Goal: Communication & Community: Answer question/provide support

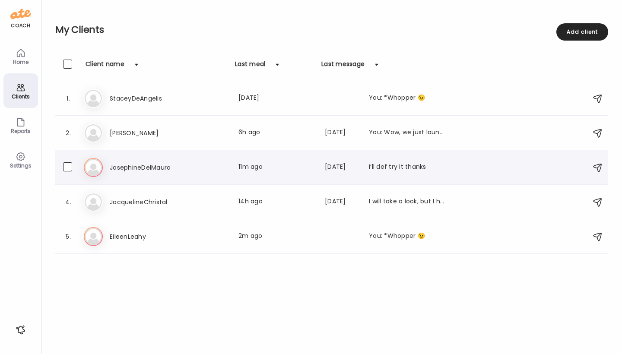
click at [114, 171] on h3 "JosephineDelMauro" at bounding box center [148, 167] width 76 height 10
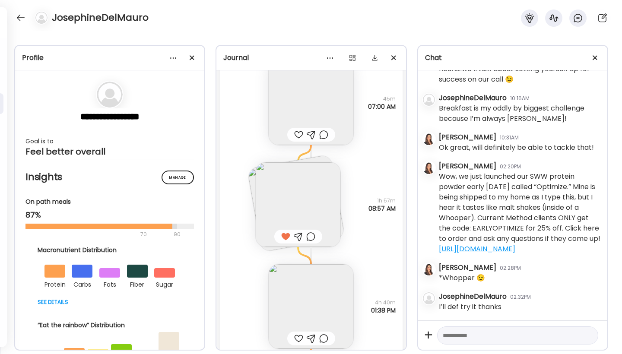
scroll to position [1580, 0]
click at [305, 216] on img at bounding box center [298, 201] width 85 height 85
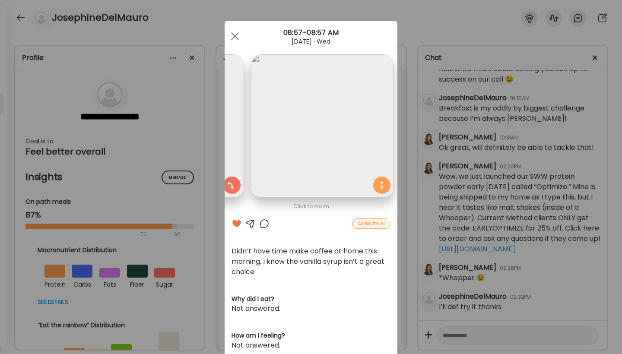
click at [403, 208] on div "Ate Coach Dashboard Wahoo! It’s official Take a moment to set up your Coach Pro…" at bounding box center [311, 177] width 622 height 354
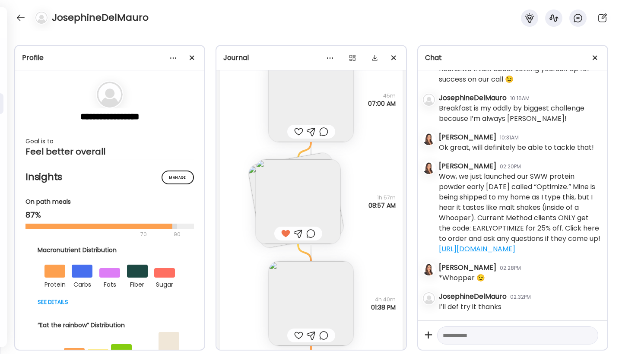
click at [295, 334] on div at bounding box center [298, 335] width 9 height 10
click at [311, 298] on img at bounding box center [311, 303] width 85 height 85
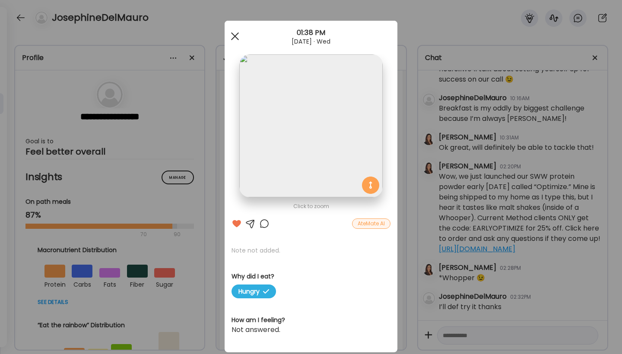
click at [232, 36] on span at bounding box center [235, 36] width 8 height 8
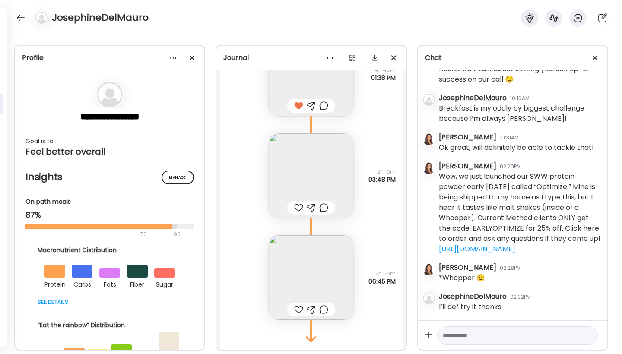
scroll to position [1853, 0]
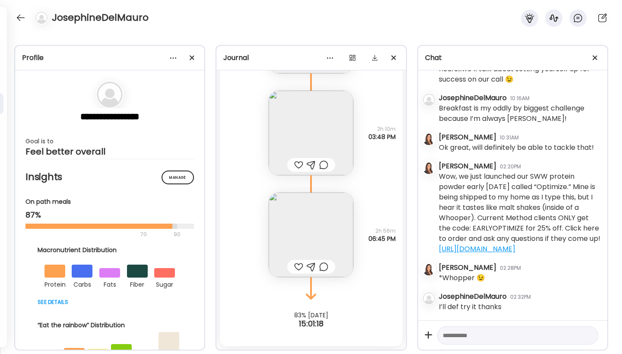
click at [323, 127] on img at bounding box center [311, 133] width 85 height 85
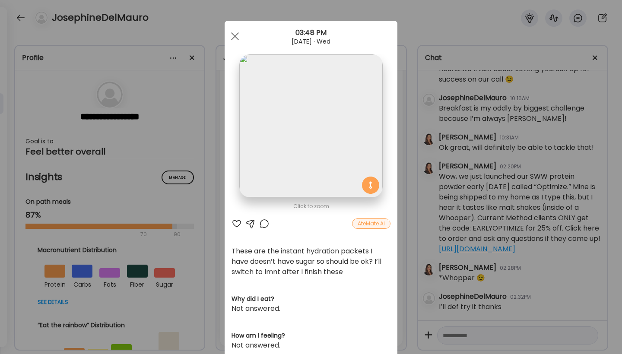
click at [234, 224] on div at bounding box center [237, 224] width 10 height 10
click at [246, 222] on div at bounding box center [250, 224] width 10 height 10
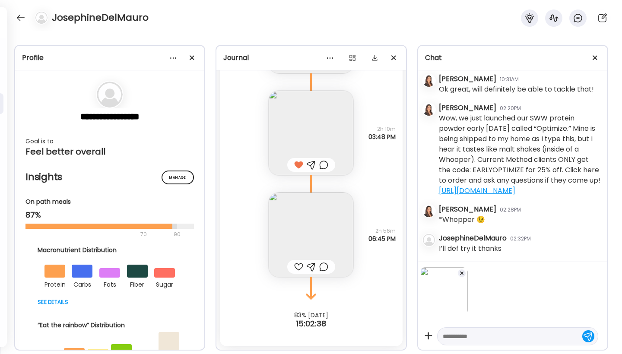
click at [307, 231] on img at bounding box center [311, 235] width 85 height 85
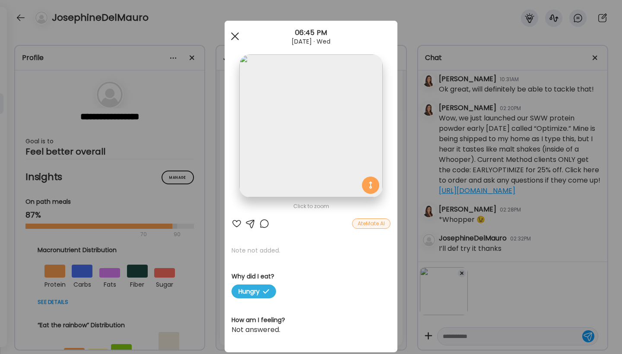
click at [230, 35] on div at bounding box center [234, 36] width 17 height 17
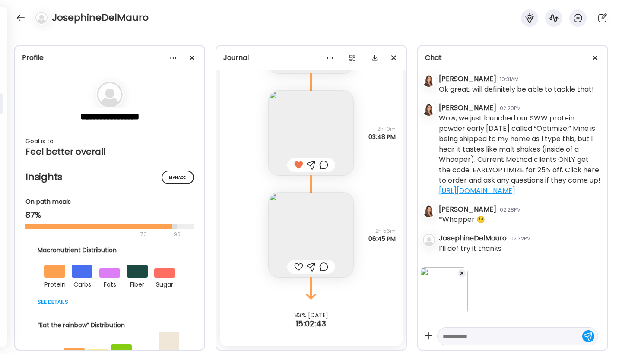
click at [469, 343] on div at bounding box center [517, 336] width 161 height 18
click at [475, 339] on textarea at bounding box center [510, 336] width 134 height 10
type textarea "**********"
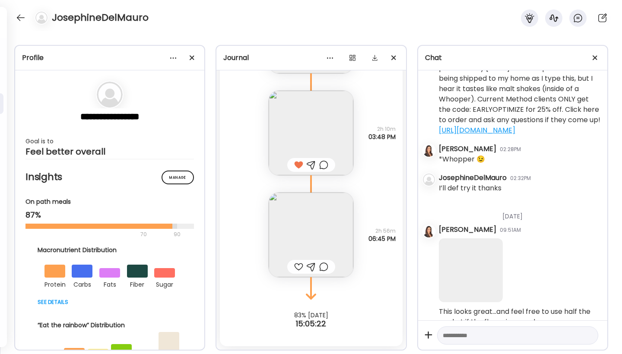
scroll to position [835, 0]
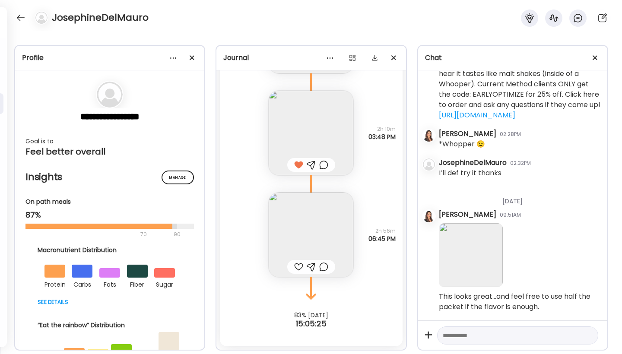
click at [458, 337] on textarea at bounding box center [510, 335] width 134 height 10
click at [326, 235] on img at bounding box center [311, 235] width 85 height 85
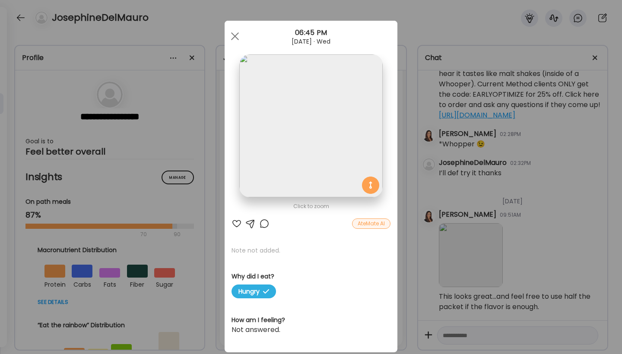
click at [235, 223] on div at bounding box center [237, 224] width 10 height 10
click at [235, 35] on div at bounding box center [234, 36] width 17 height 17
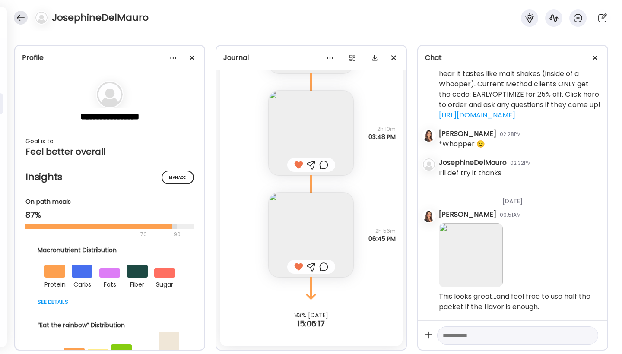
click at [22, 20] on div at bounding box center [21, 18] width 14 height 14
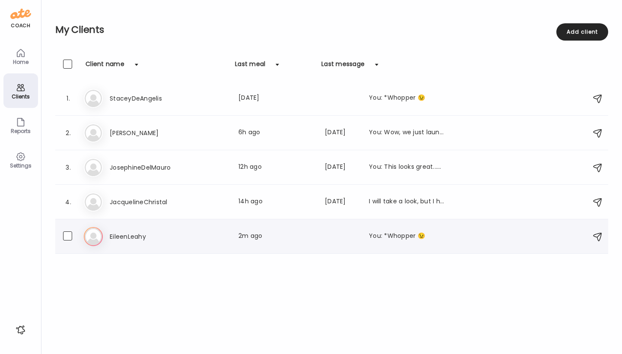
click at [98, 238] on img at bounding box center [93, 236] width 17 height 17
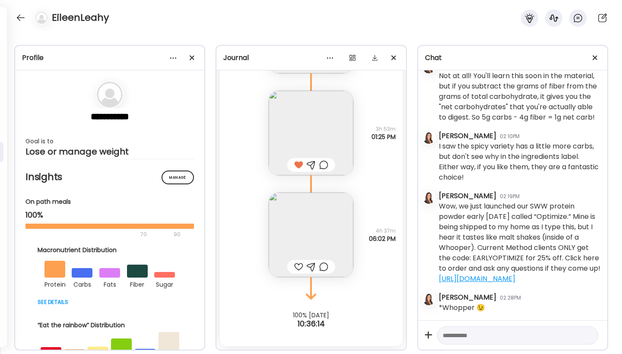
scroll to position [382, 0]
click at [294, 267] on div at bounding box center [298, 267] width 9 height 10
click at [308, 266] on div at bounding box center [311, 267] width 9 height 10
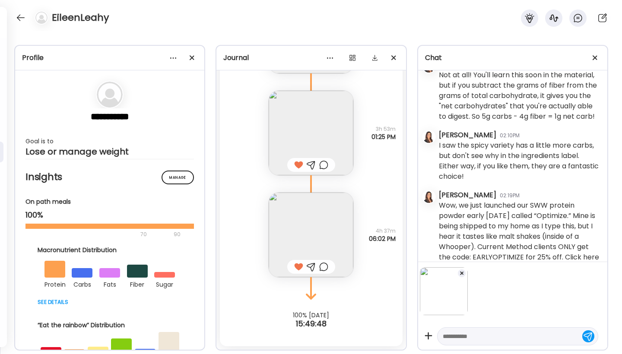
scroll to position [437, 0]
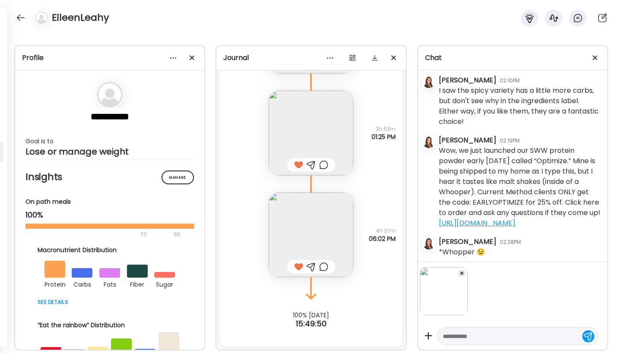
click at [343, 244] on img at bounding box center [311, 235] width 85 height 85
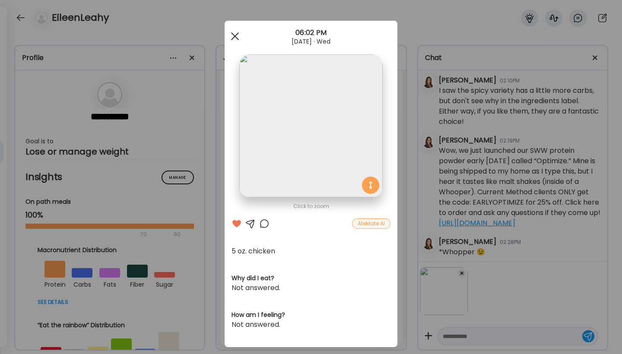
click at [232, 36] on span at bounding box center [235, 36] width 8 height 8
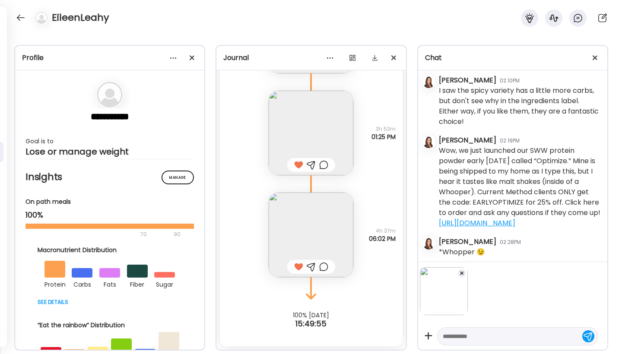
click at [461, 341] on textarea at bounding box center [510, 336] width 134 height 10
type textarea "**********"
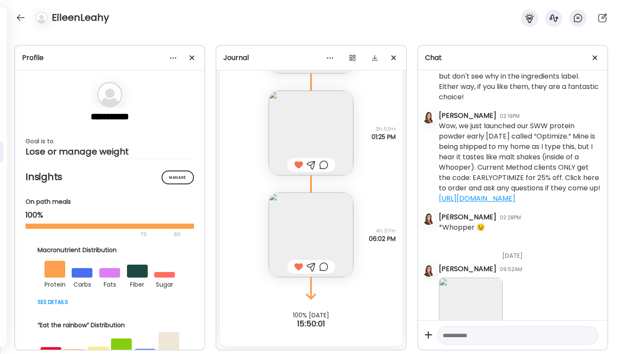
scroll to position [506, 0]
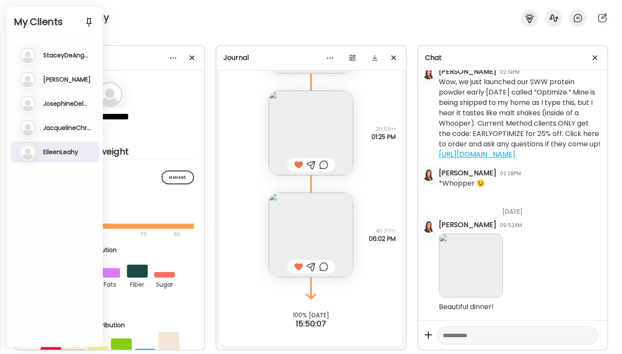
click at [72, 57] on h3 "StaceyDeAngelis" at bounding box center [67, 55] width 48 height 8
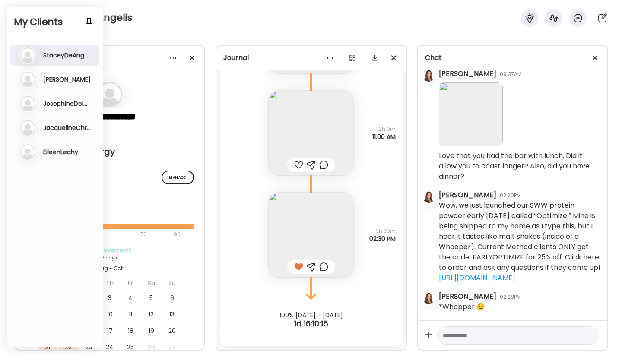
scroll to position [83, 0]
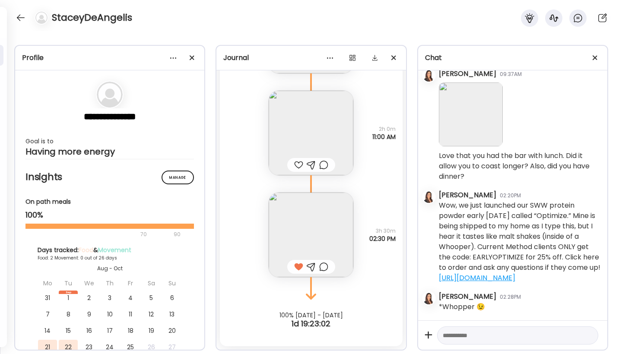
click at [295, 163] on div at bounding box center [298, 165] width 9 height 10
click at [304, 143] on img at bounding box center [311, 133] width 85 height 85
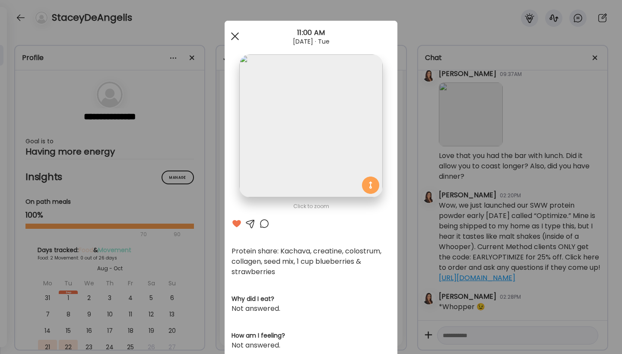
click at [236, 34] on div at bounding box center [234, 36] width 17 height 17
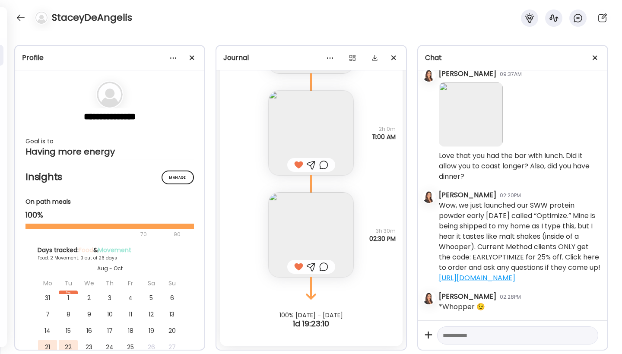
click at [470, 336] on textarea at bounding box center [510, 335] width 134 height 10
type textarea "**********"
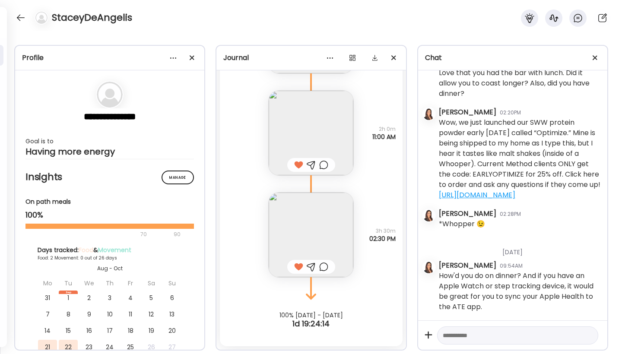
scroll to position [165, 0]
click at [19, 18] on div at bounding box center [21, 18] width 14 height 14
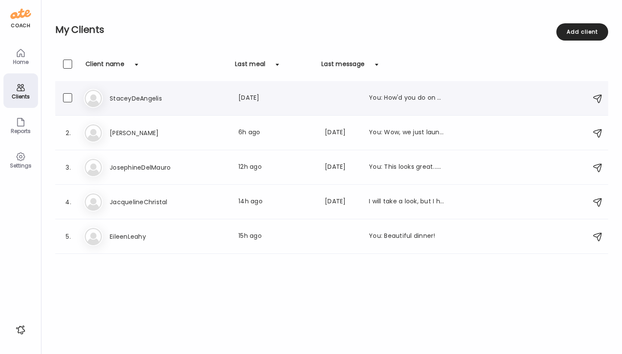
click at [127, 98] on h3 "StaceyDeAngelis" at bounding box center [148, 98] width 76 height 10
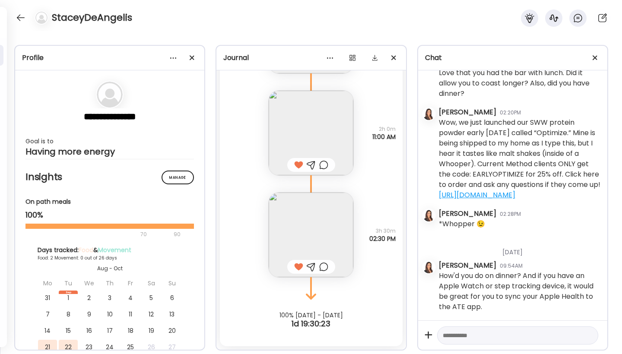
scroll to position [1812, 0]
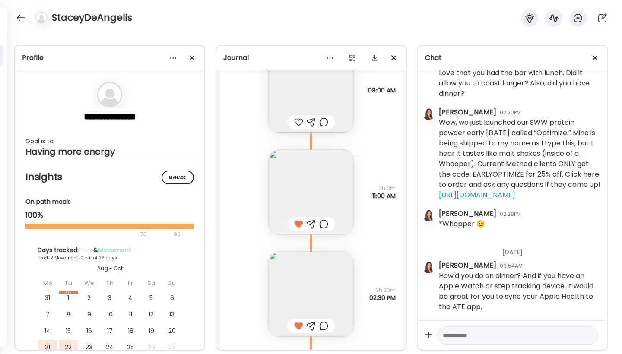
click at [521, 337] on textarea at bounding box center [510, 335] width 134 height 10
click at [484, 335] on textarea "**********" at bounding box center [510, 325] width 134 height 31
click at [570, 336] on textarea "**********" at bounding box center [510, 325] width 134 height 31
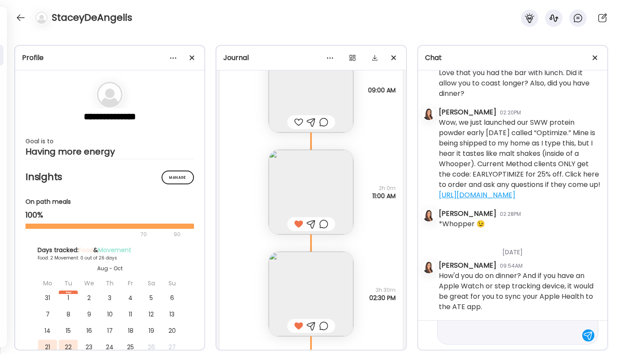
type textarea "**********"
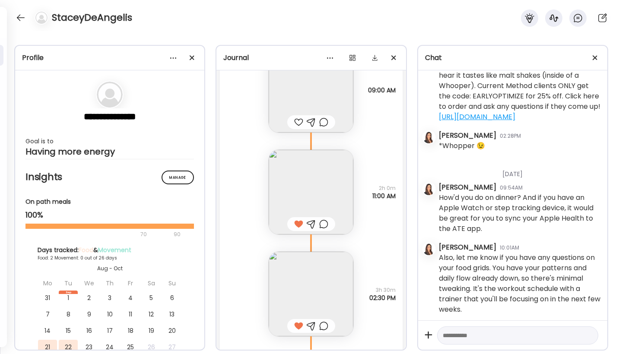
scroll to position [246, 0]
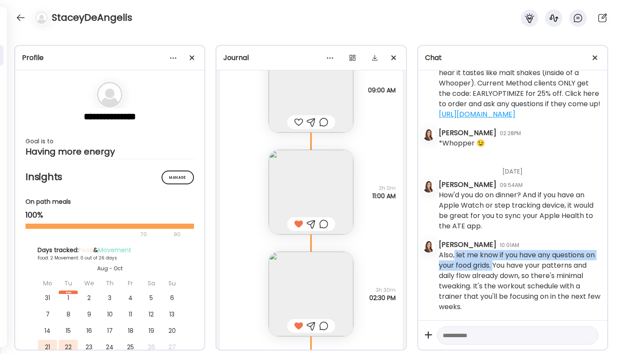
drag, startPoint x: 505, startPoint y: 266, endPoint x: 455, endPoint y: 258, distance: 50.8
click at [455, 258] on div "Also, let me know if you have any questions on your food grids. You have your p…" at bounding box center [520, 281] width 162 height 62
copy div "let me know if you have any questions on your food grids."
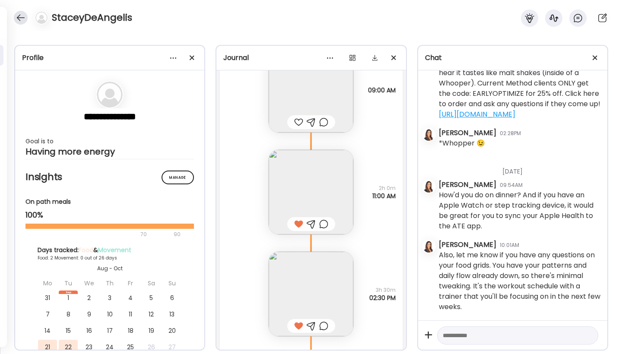
click at [20, 19] on div at bounding box center [21, 18] width 14 height 14
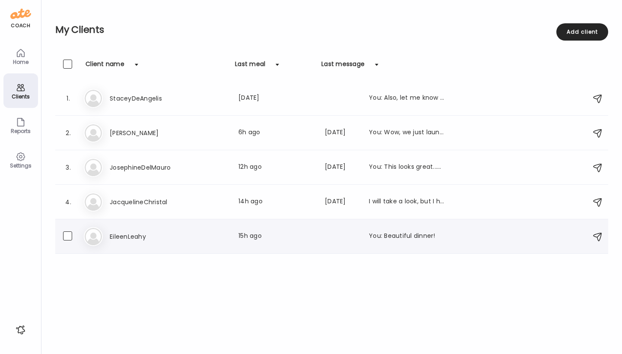
click at [148, 238] on h3 "EileenLeahy" at bounding box center [148, 237] width 76 height 10
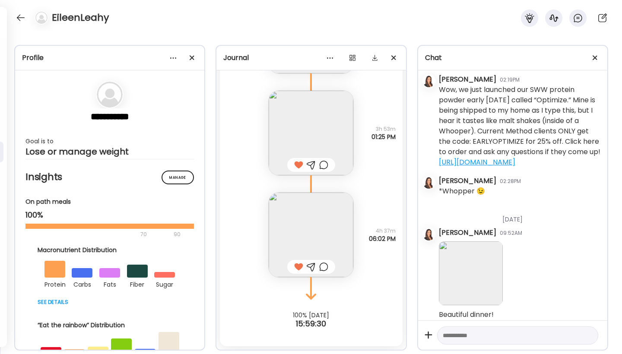
scroll to position [506, 0]
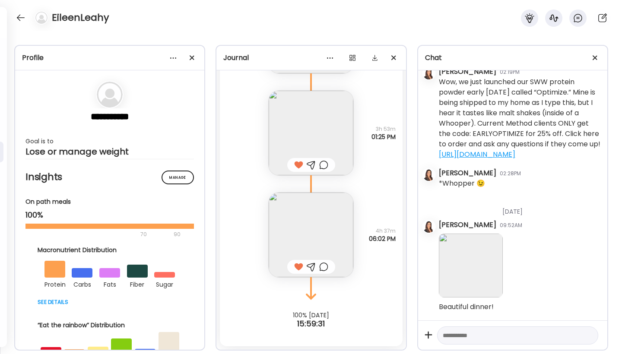
click at [503, 336] on textarea at bounding box center [510, 335] width 134 height 10
paste textarea "**********"
click at [447, 325] on textarea "**********" at bounding box center [510, 330] width 134 height 21
type textarea "**********"
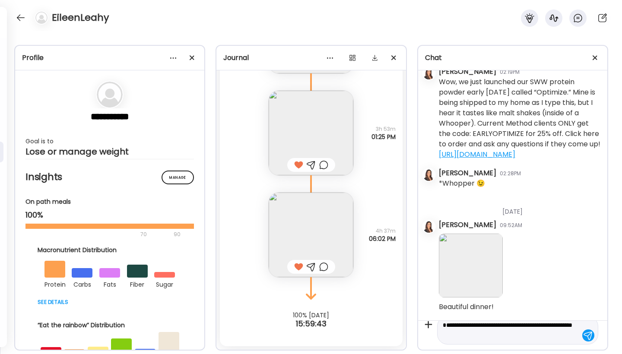
click at [582, 336] on div at bounding box center [588, 336] width 12 height 12
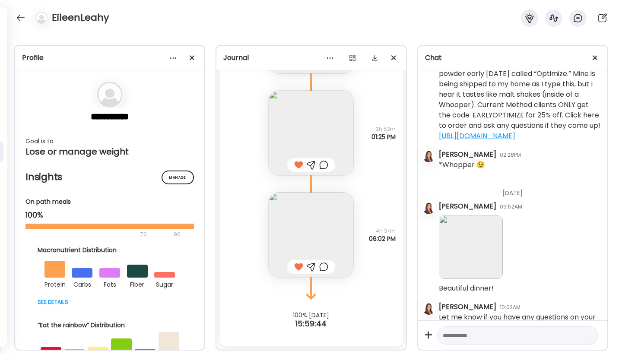
scroll to position [545, 0]
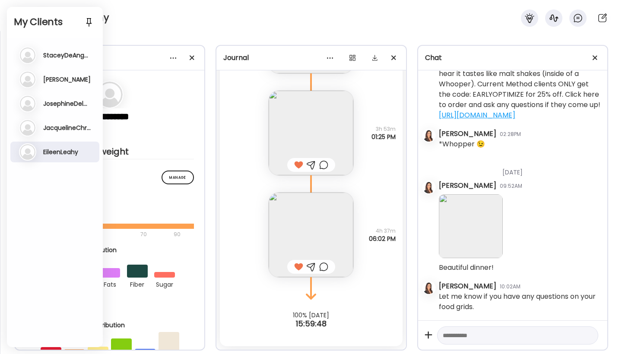
click at [70, 128] on h3 "JacquelineChristal" at bounding box center [67, 128] width 48 height 8
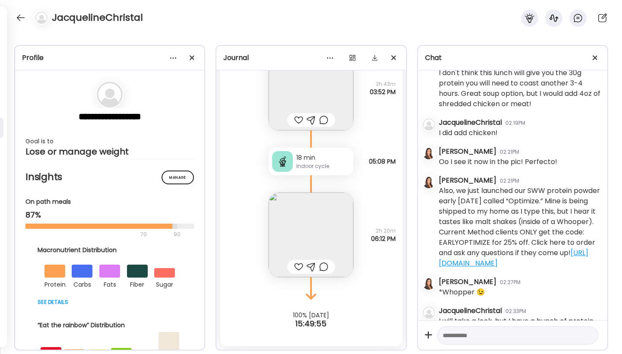
scroll to position [1765, 0]
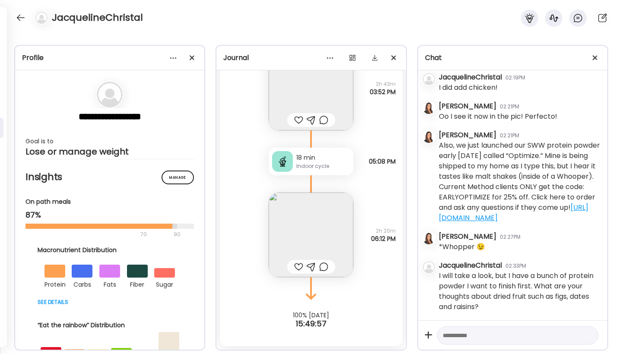
click at [551, 337] on textarea at bounding box center [510, 335] width 134 height 10
type textarea "*"
type textarea "**********"
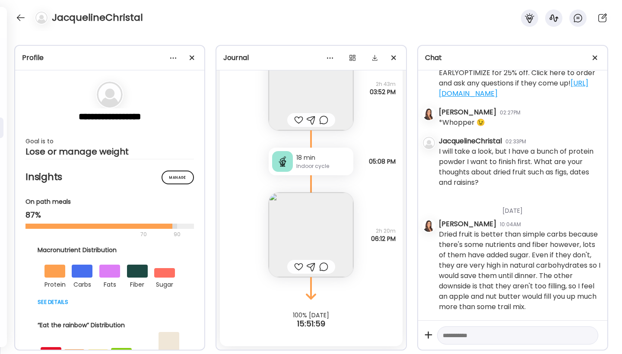
scroll to position [1900, 0]
click at [295, 265] on div at bounding box center [298, 267] width 9 height 10
click at [295, 117] on div at bounding box center [298, 120] width 9 height 10
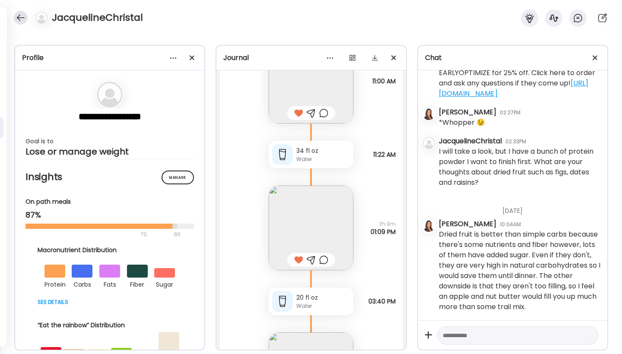
click at [18, 18] on div at bounding box center [21, 18] width 14 height 14
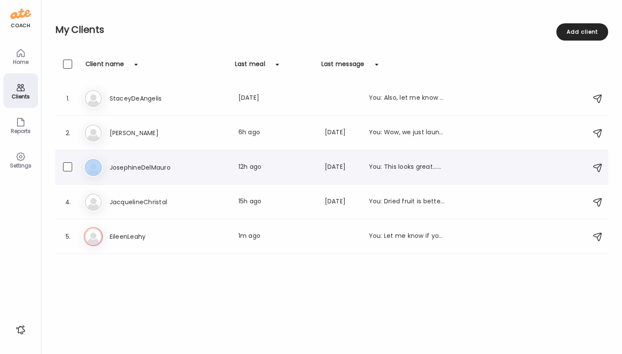
click at [103, 163] on div "Jo JosephineDelMauro Last meal: 12h ago Last message: [DATE] You: This looks gr…" at bounding box center [333, 167] width 498 height 19
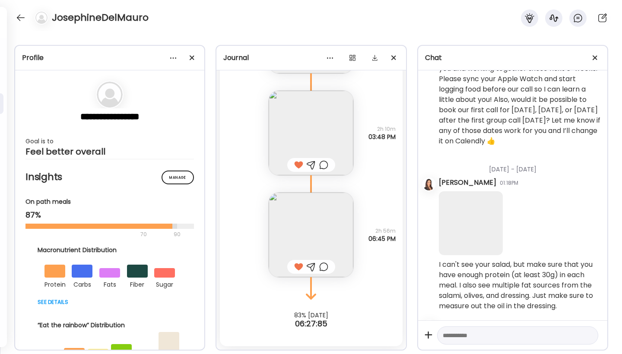
scroll to position [835, 0]
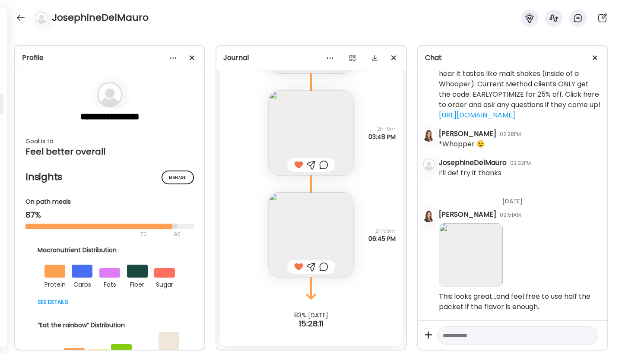
click at [463, 337] on textarea at bounding box center [510, 335] width 134 height 10
type textarea "**********"
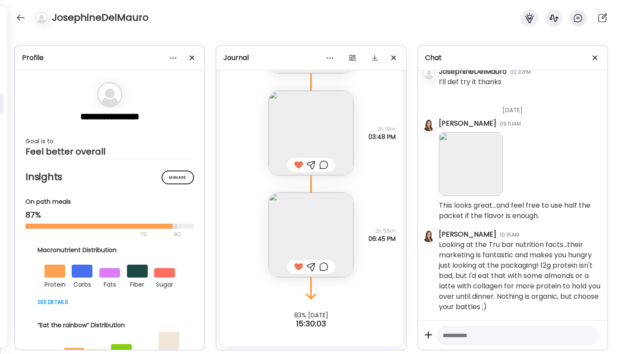
scroll to position [926, 0]
click at [20, 17] on div at bounding box center [21, 18] width 14 height 14
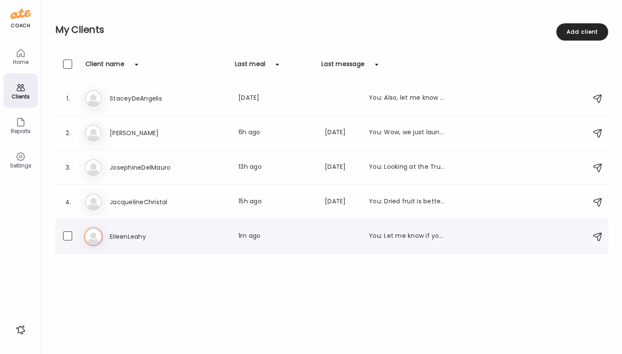
click at [102, 241] on icon at bounding box center [93, 236] width 19 height 19
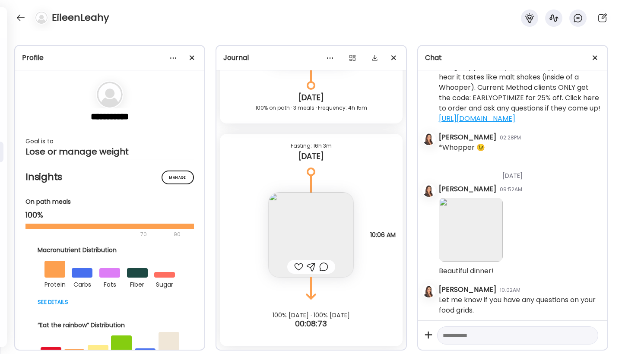
scroll to position [545, 0]
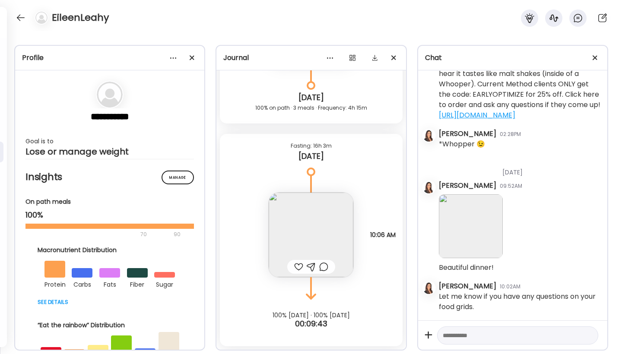
click at [295, 267] on div at bounding box center [298, 267] width 9 height 10
click at [301, 252] on img at bounding box center [311, 235] width 85 height 85
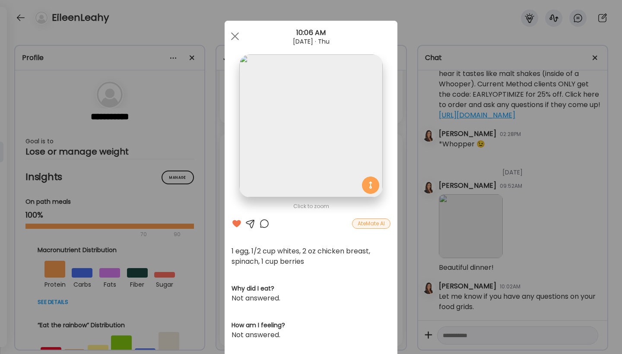
click at [248, 224] on div at bounding box center [250, 224] width 10 height 10
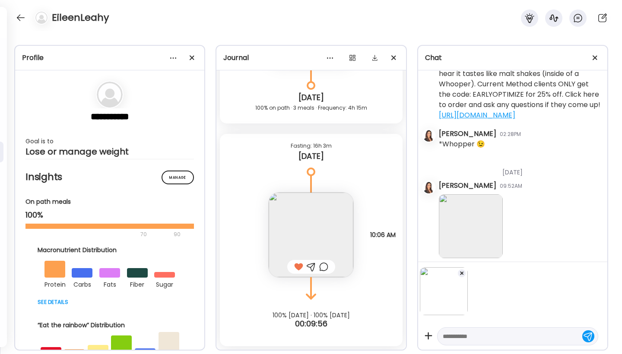
scroll to position [600, 0]
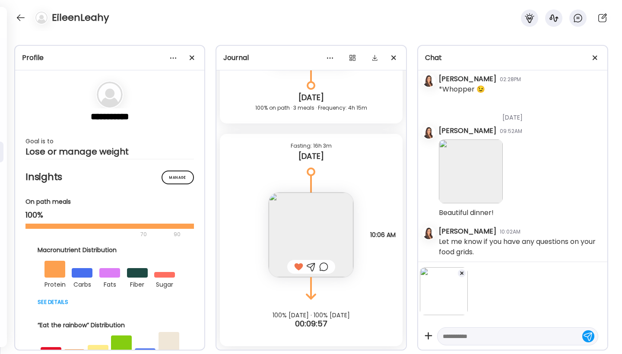
click at [454, 340] on textarea at bounding box center [510, 336] width 134 height 10
type textarea "**********"
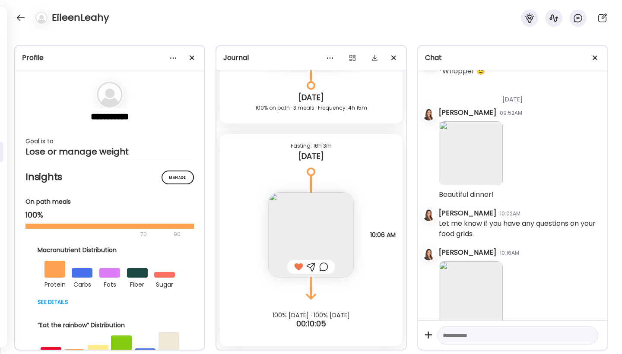
scroll to position [646, 0]
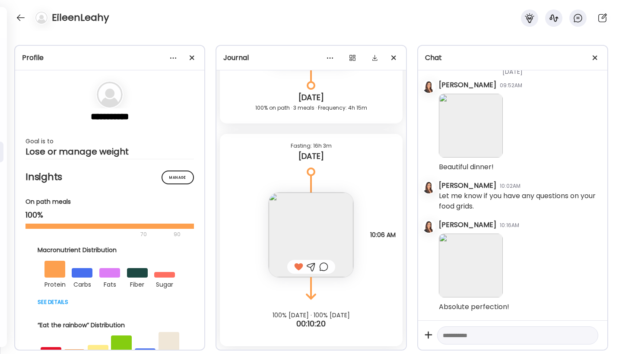
click at [520, 338] on textarea at bounding box center [510, 335] width 134 height 10
type textarea "*"
click at [526, 337] on textarea "*********" at bounding box center [510, 335] width 134 height 10
type textarea "**********"
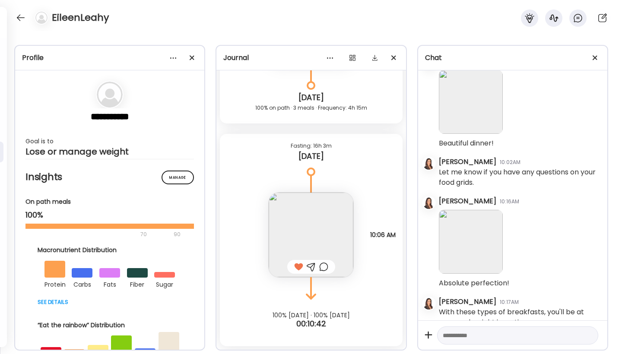
scroll to position [685, 0]
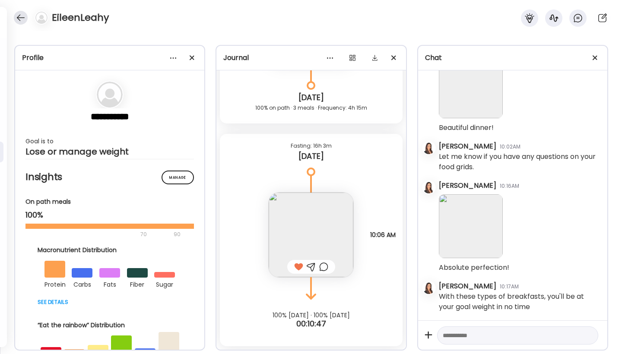
click at [21, 16] on div at bounding box center [21, 18] width 14 height 14
